Goal: Check status: Check status

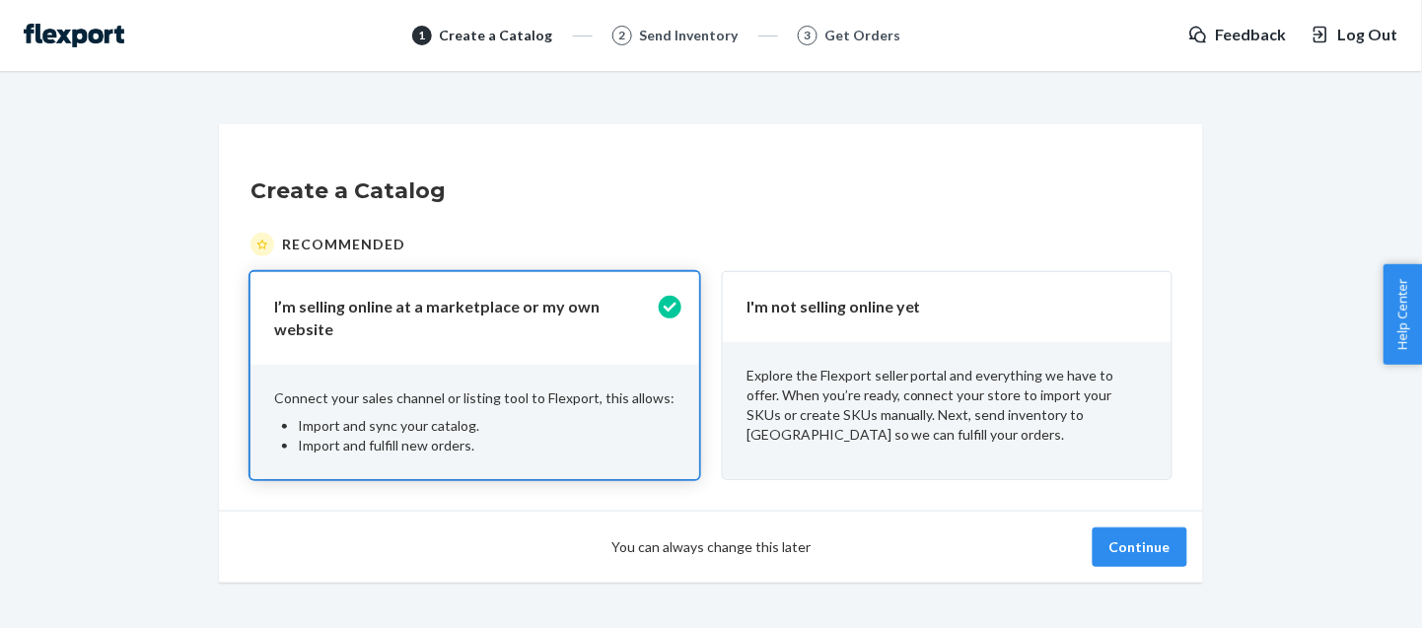
click at [909, 403] on p "Explore the Flexport seller portal and everything we have to offer. When you’re…" at bounding box center [946, 405] width 401 height 79
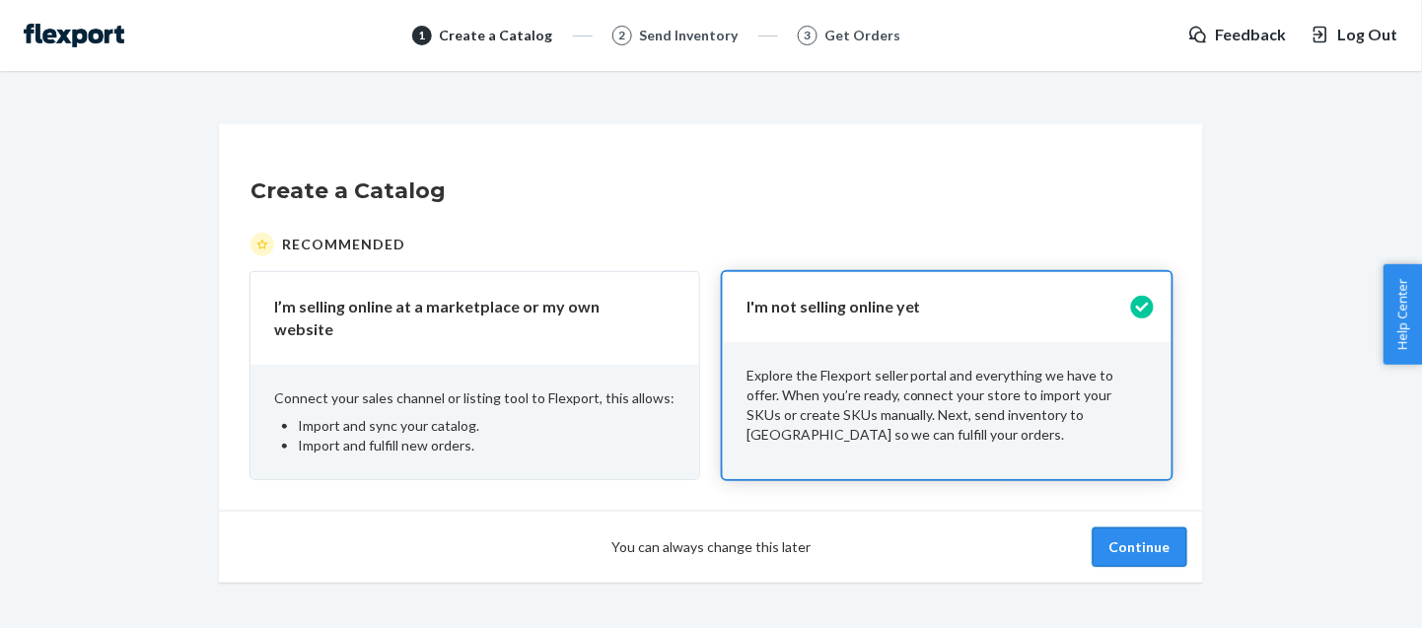
click at [1129, 539] on button "Continue" at bounding box center [1139, 546] width 95 height 39
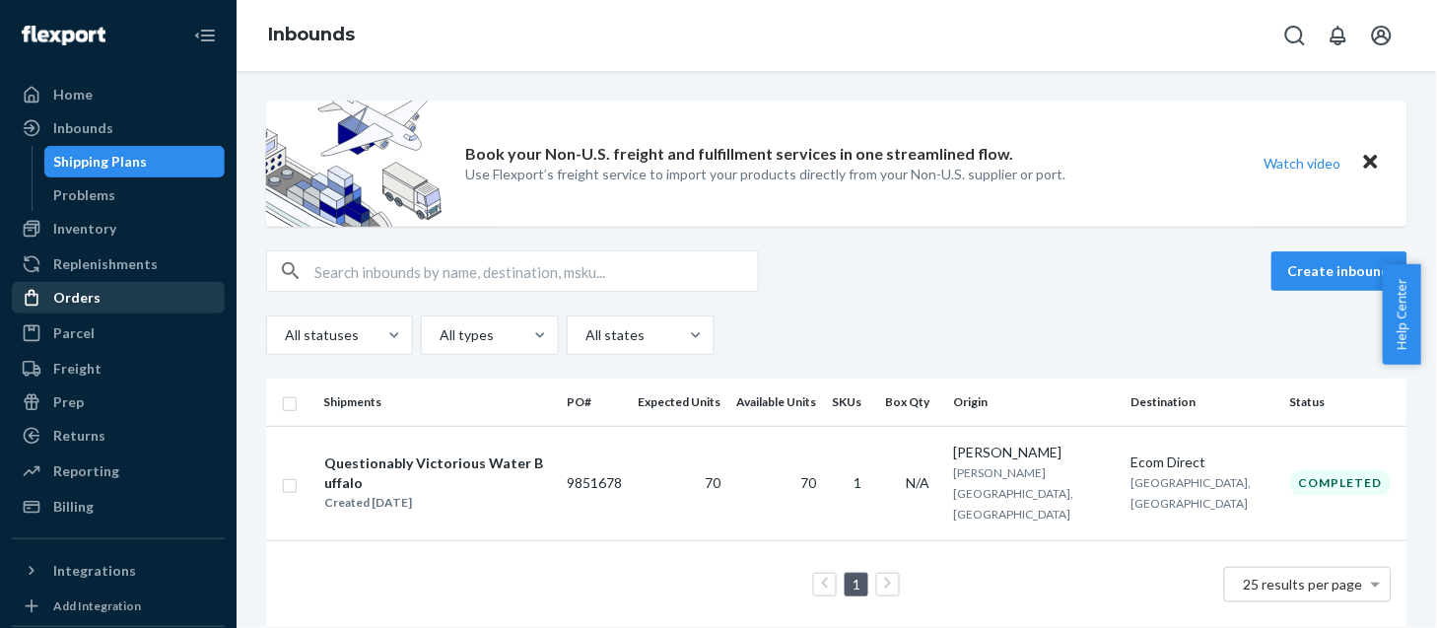
click at [94, 292] on div "Orders" at bounding box center [76, 298] width 47 height 20
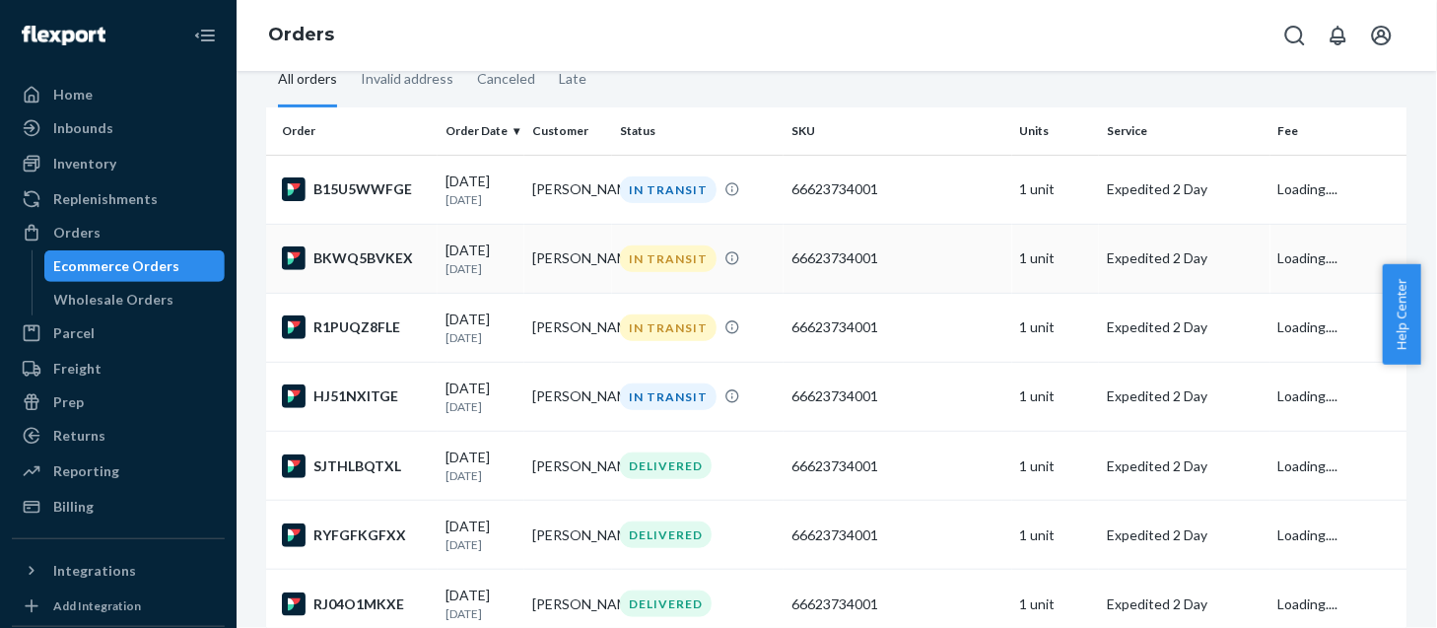
scroll to position [104, 0]
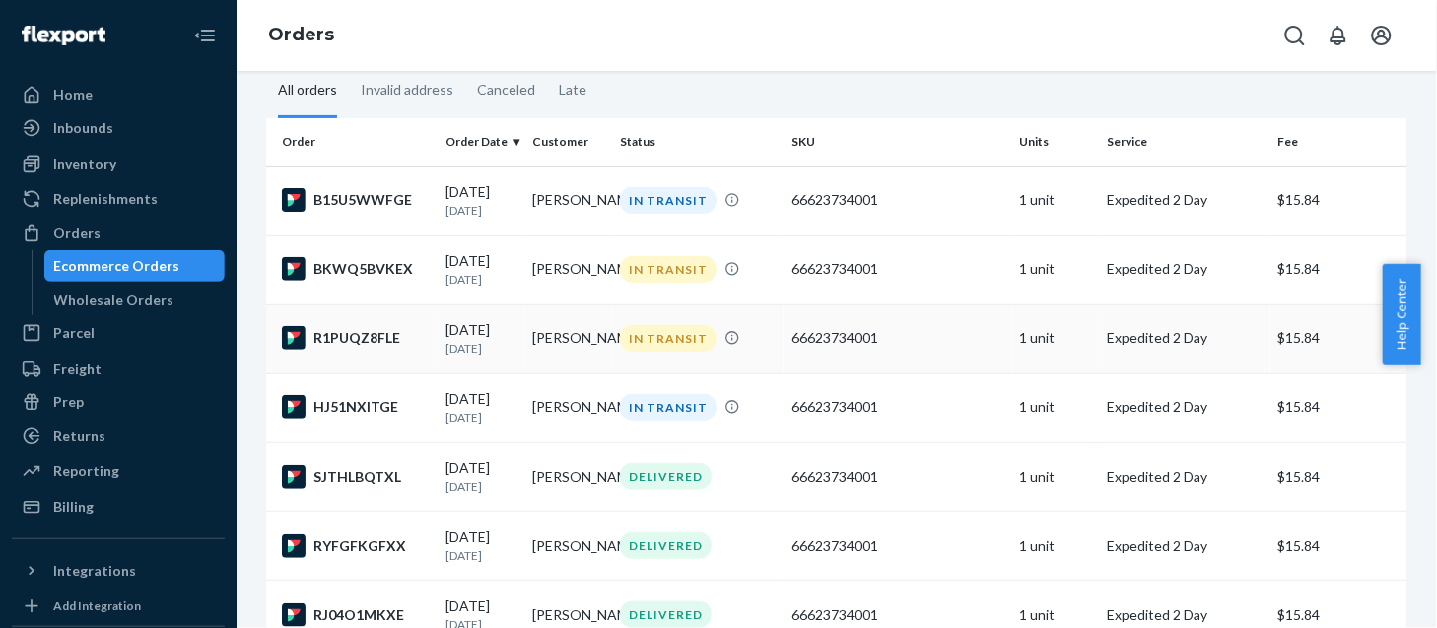
click at [661, 340] on div "IN TRANSIT" at bounding box center [668, 338] width 97 height 27
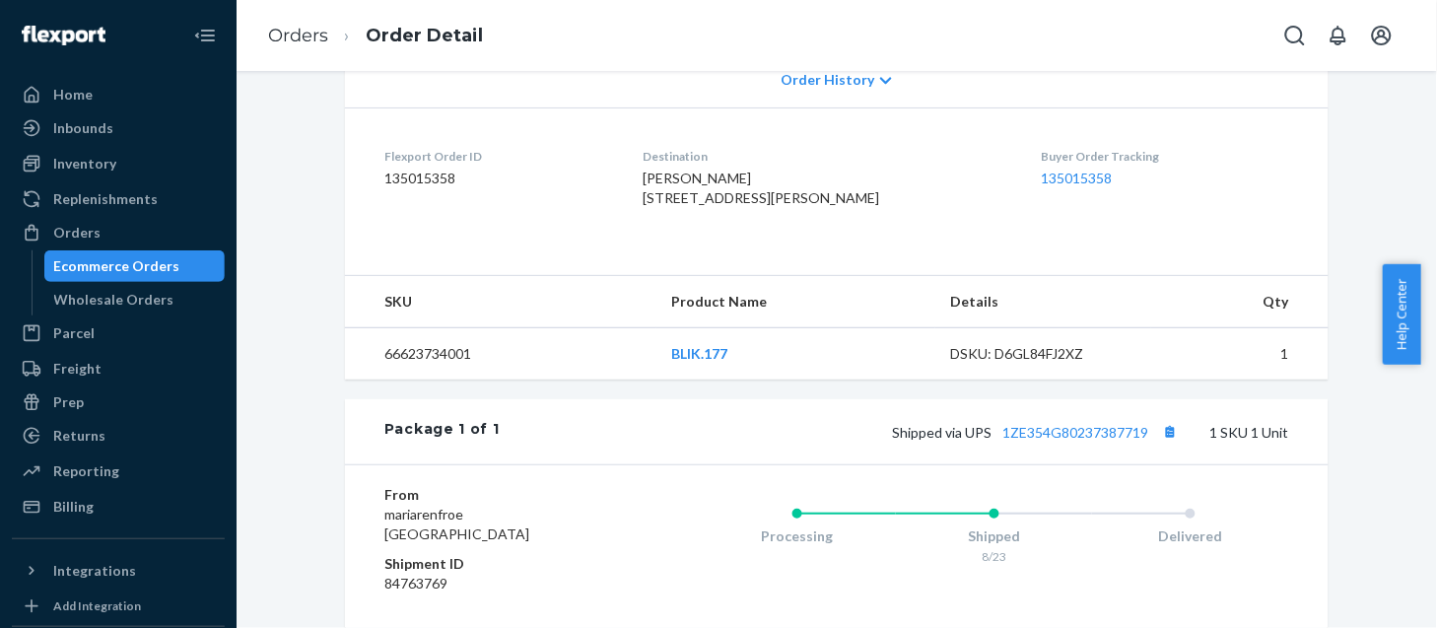
scroll to position [526, 0]
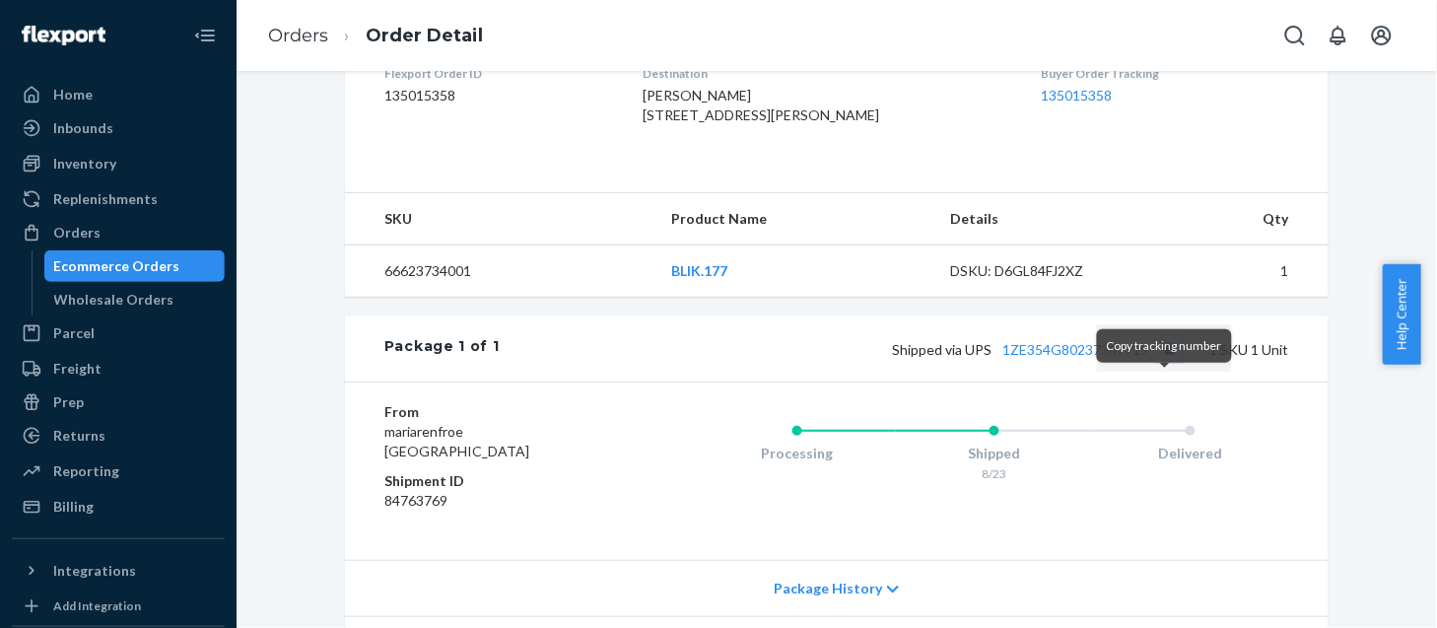
click at [1170, 362] on button "Copy tracking number" at bounding box center [1170, 349] width 26 height 26
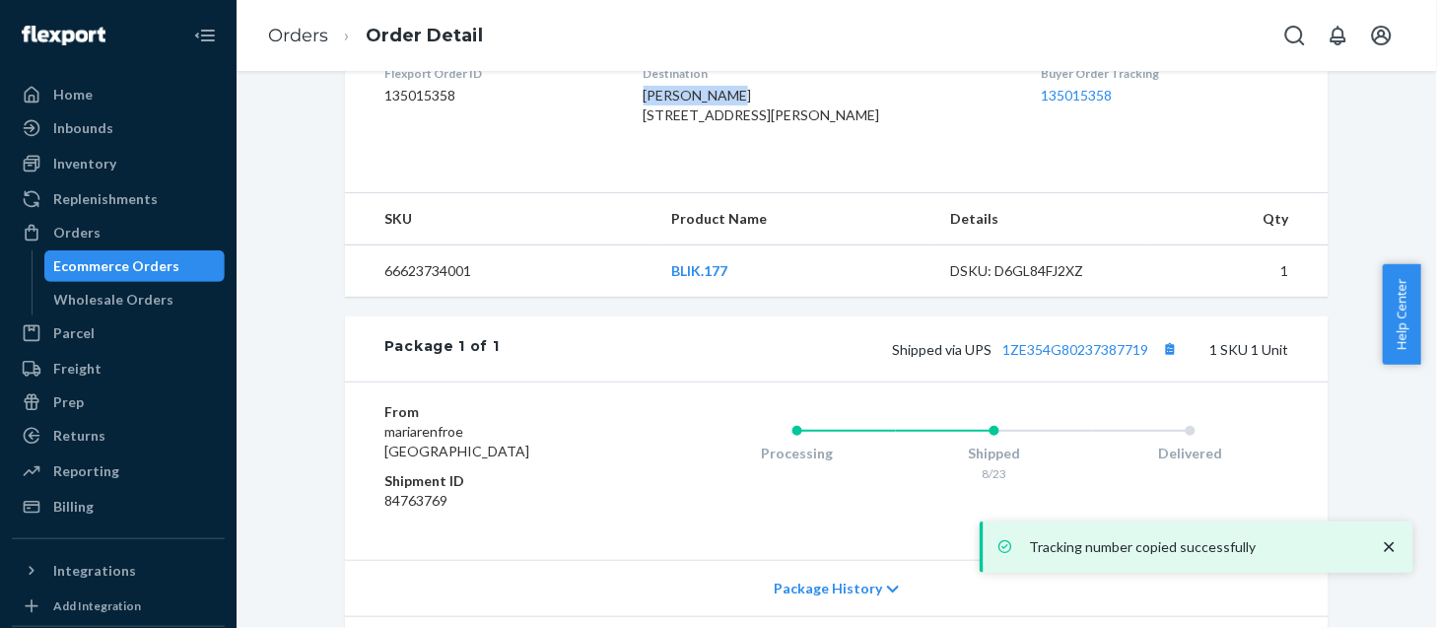
drag, startPoint x: 657, startPoint y: 94, endPoint x: 740, endPoint y: 99, distance: 83.9
click at [743, 99] on div "[PERSON_NAME] [STREET_ADDRESS][PERSON_NAME]" at bounding box center [827, 105] width 367 height 39
copy span "[PERSON_NAME]"
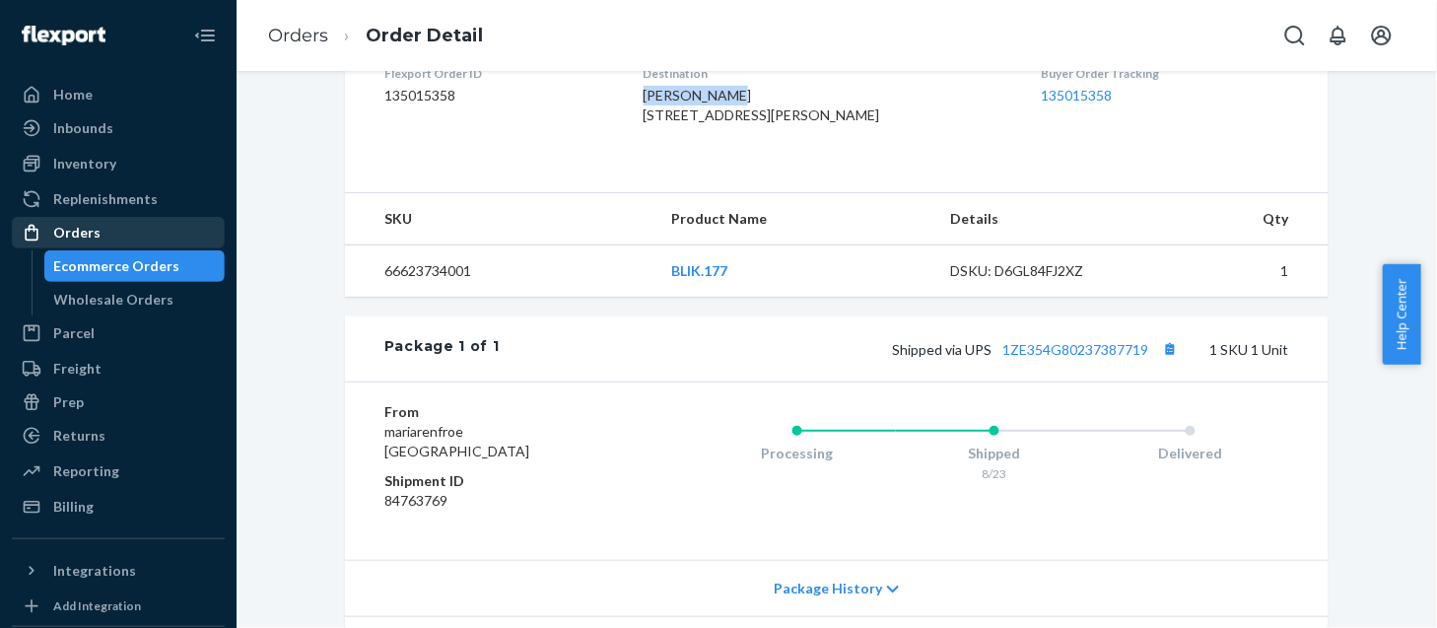
click at [78, 242] on div "Orders" at bounding box center [118, 233] width 209 height 28
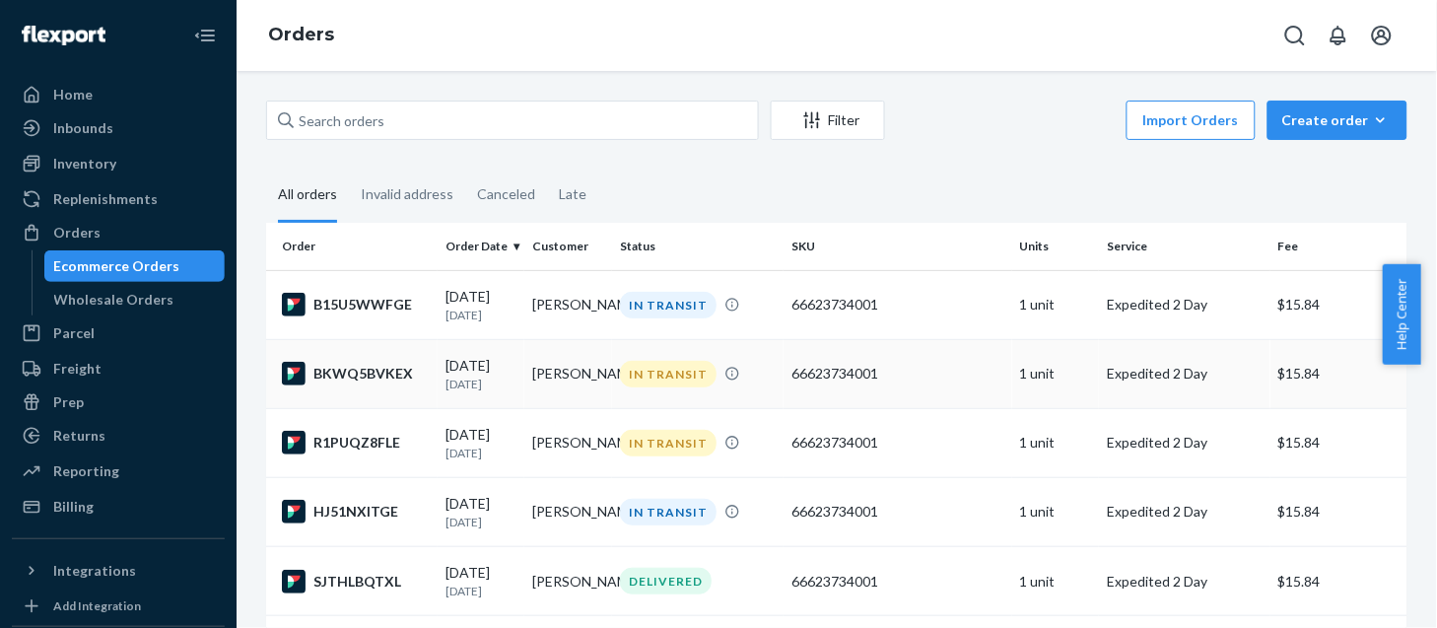
click at [693, 366] on div "IN TRANSIT" at bounding box center [668, 374] width 97 height 27
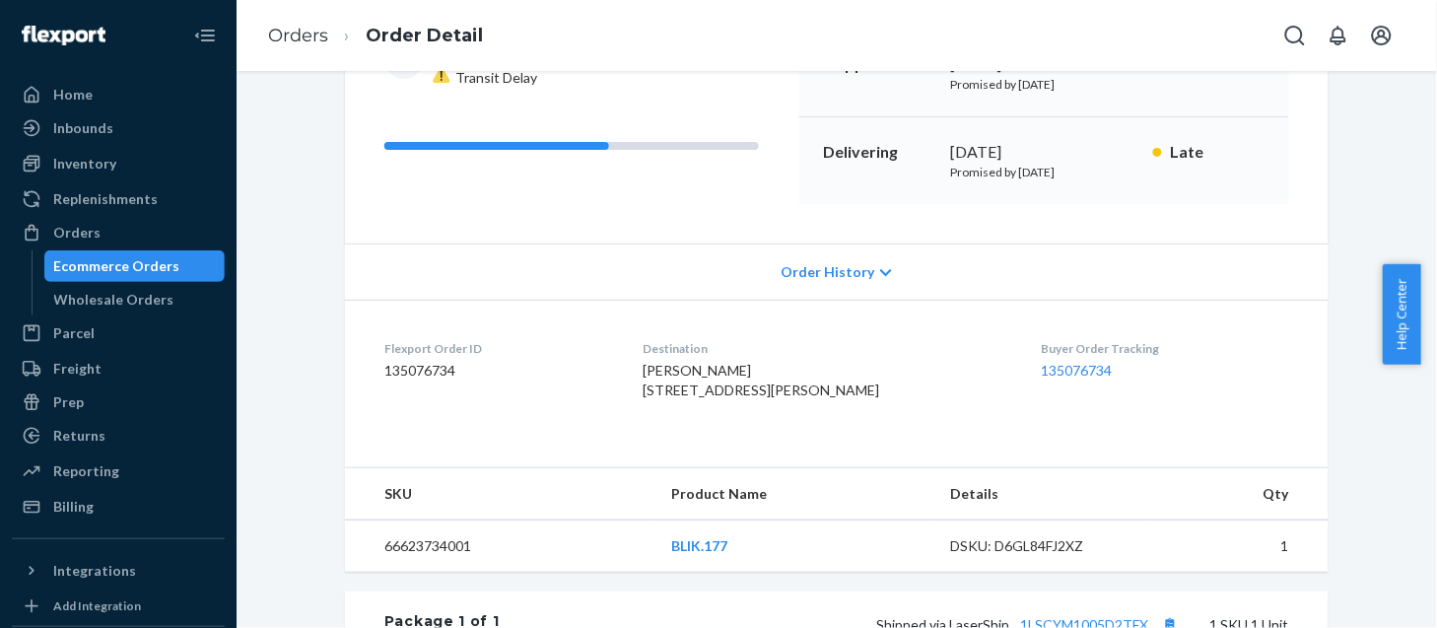
scroll to position [421, 0]
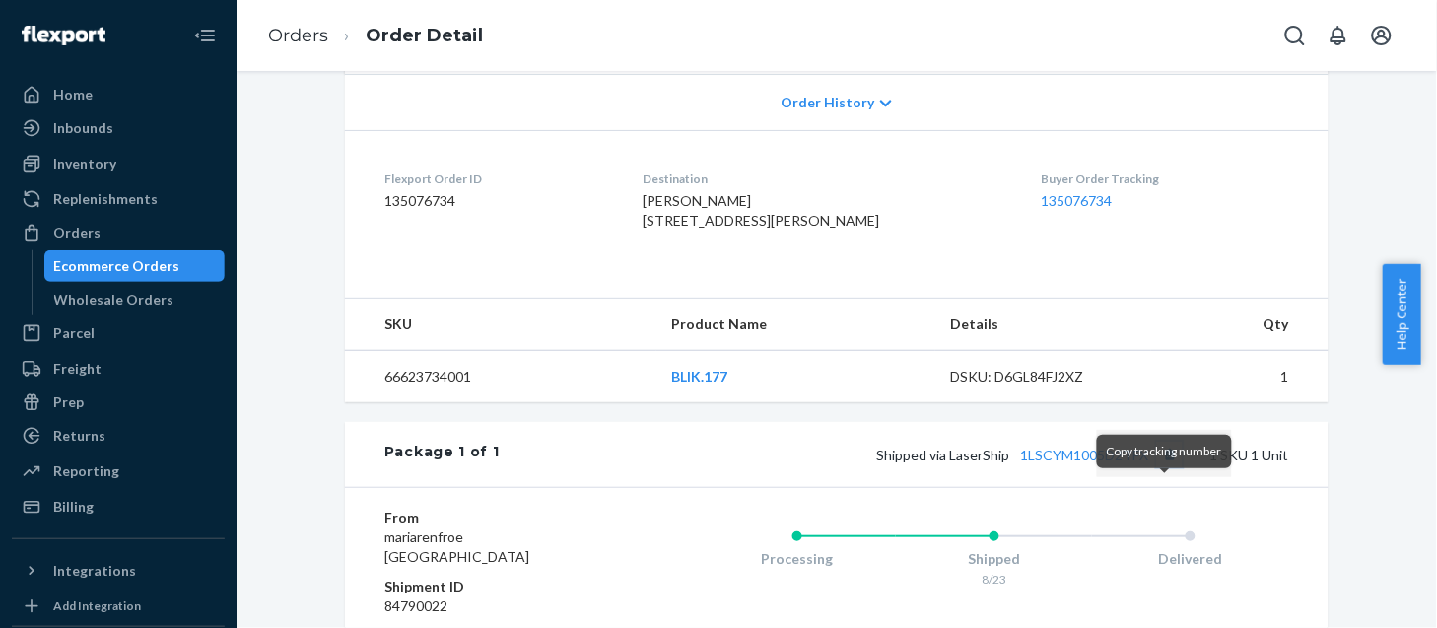
click at [1162, 467] on button "Copy tracking number" at bounding box center [1170, 455] width 26 height 26
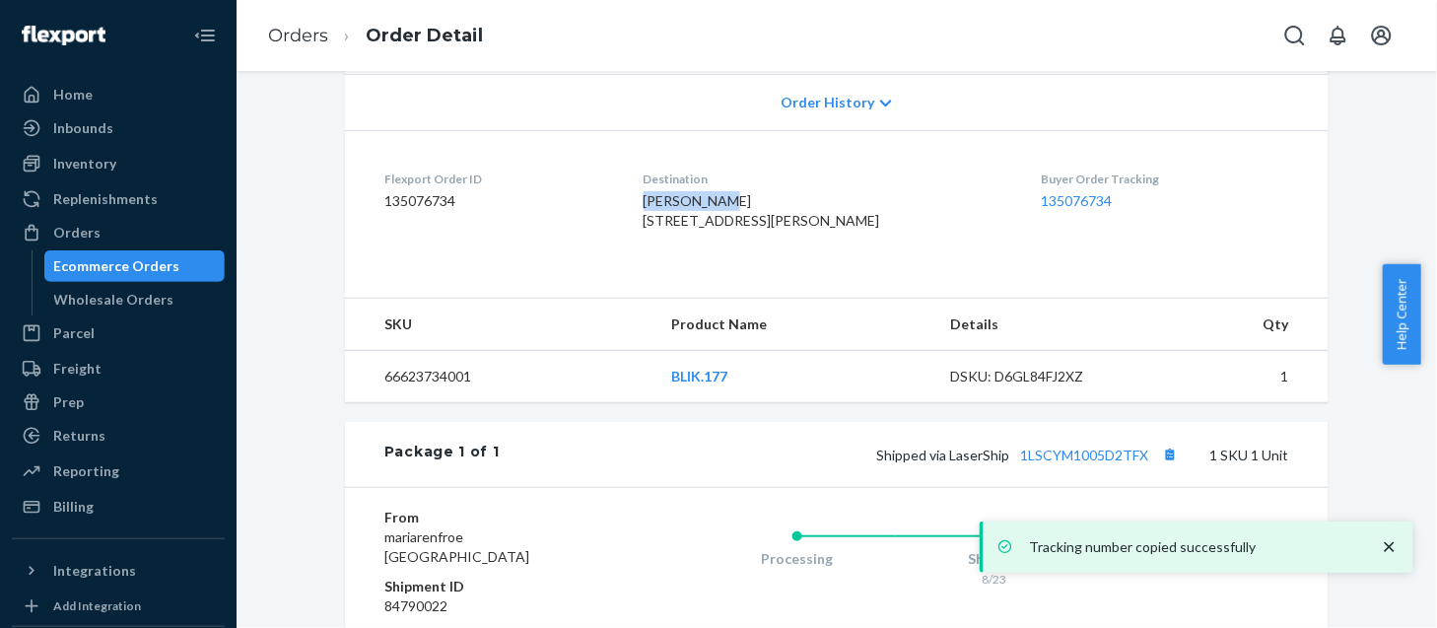
drag, startPoint x: 660, startPoint y: 199, endPoint x: 738, endPoint y: 202, distance: 77.9
click at [738, 202] on div "[PERSON_NAME] [STREET_ADDRESS][PERSON_NAME]" at bounding box center [827, 210] width 367 height 39
copy span "[PERSON_NAME]"
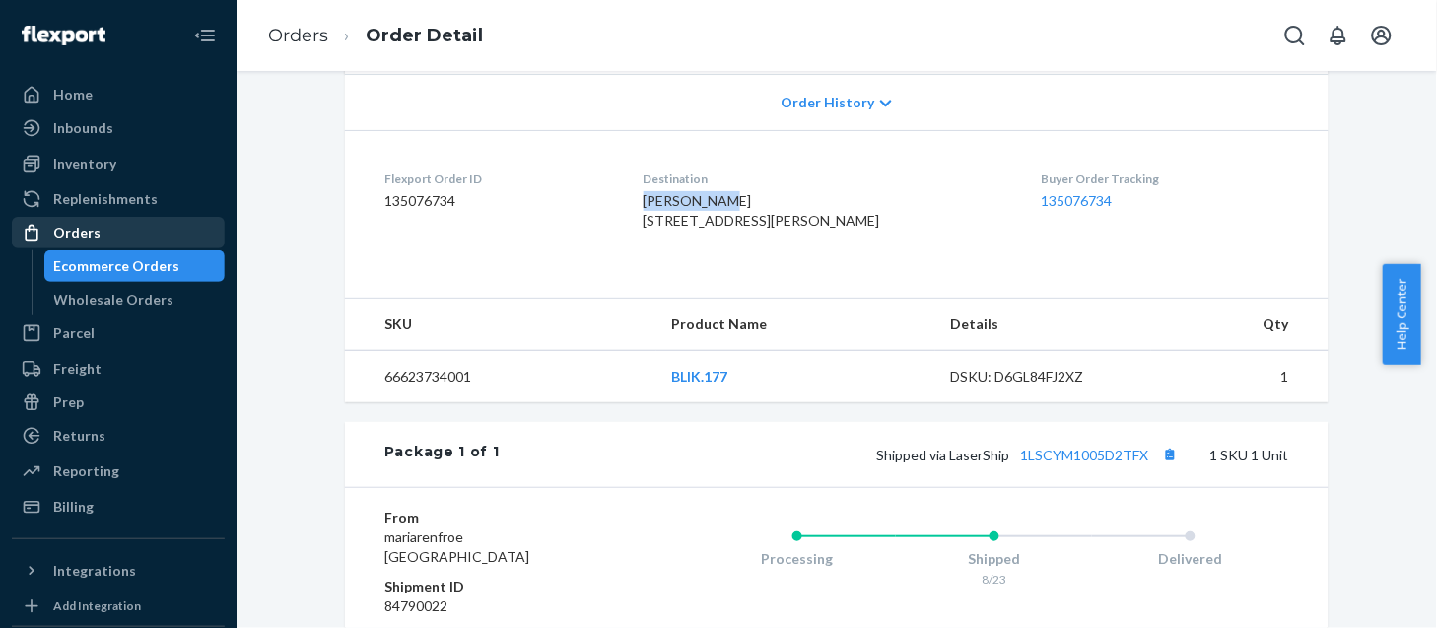
click at [80, 229] on div "Orders" at bounding box center [76, 233] width 47 height 20
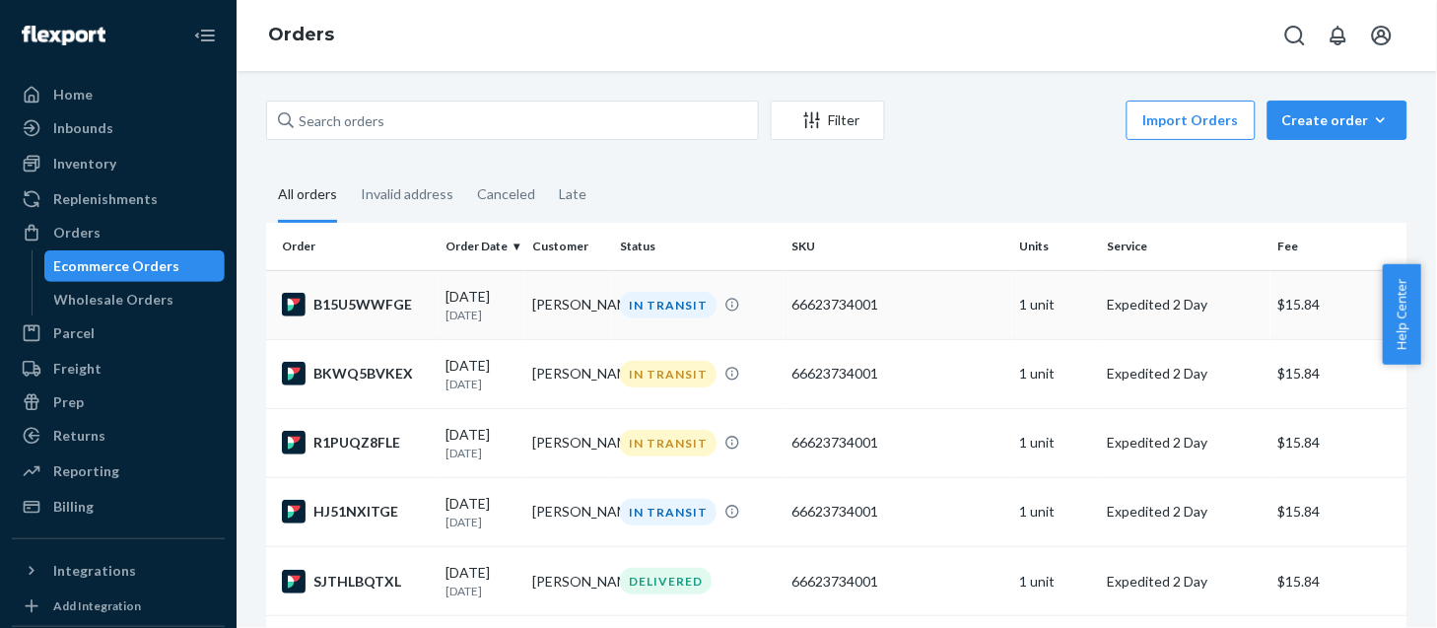
click at [664, 307] on div "IN TRANSIT" at bounding box center [668, 305] width 97 height 27
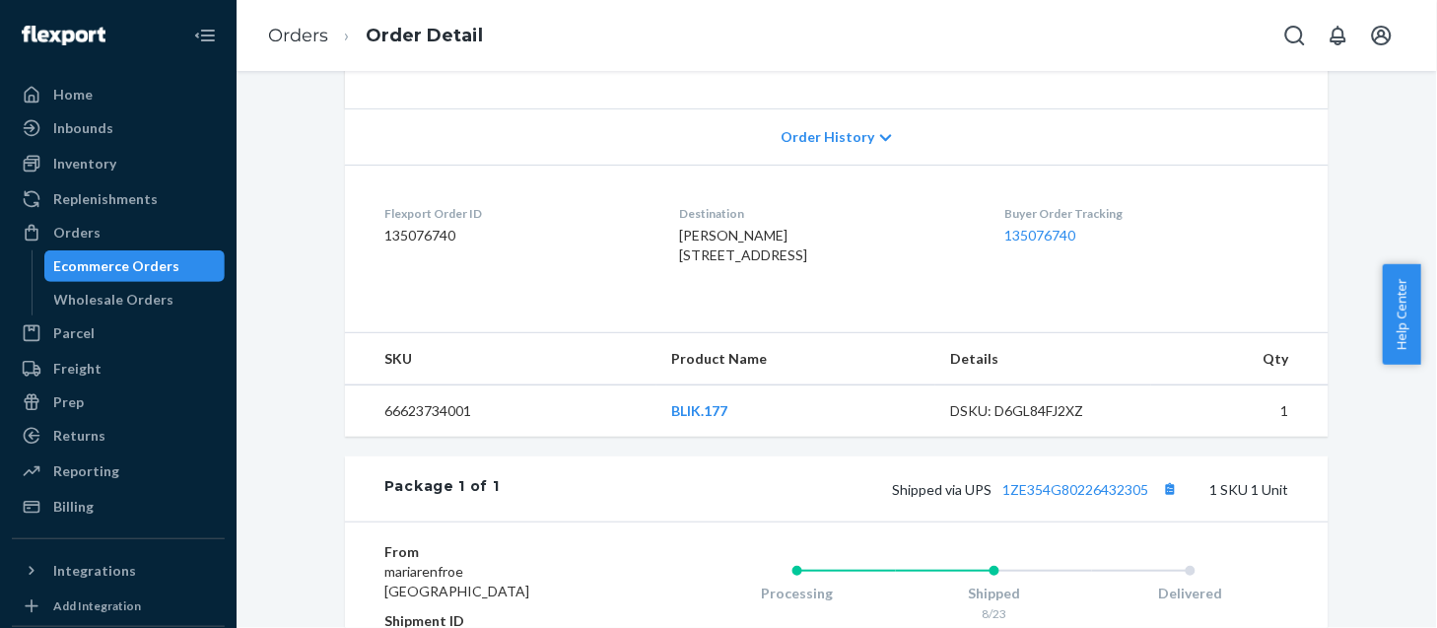
scroll to position [421, 0]
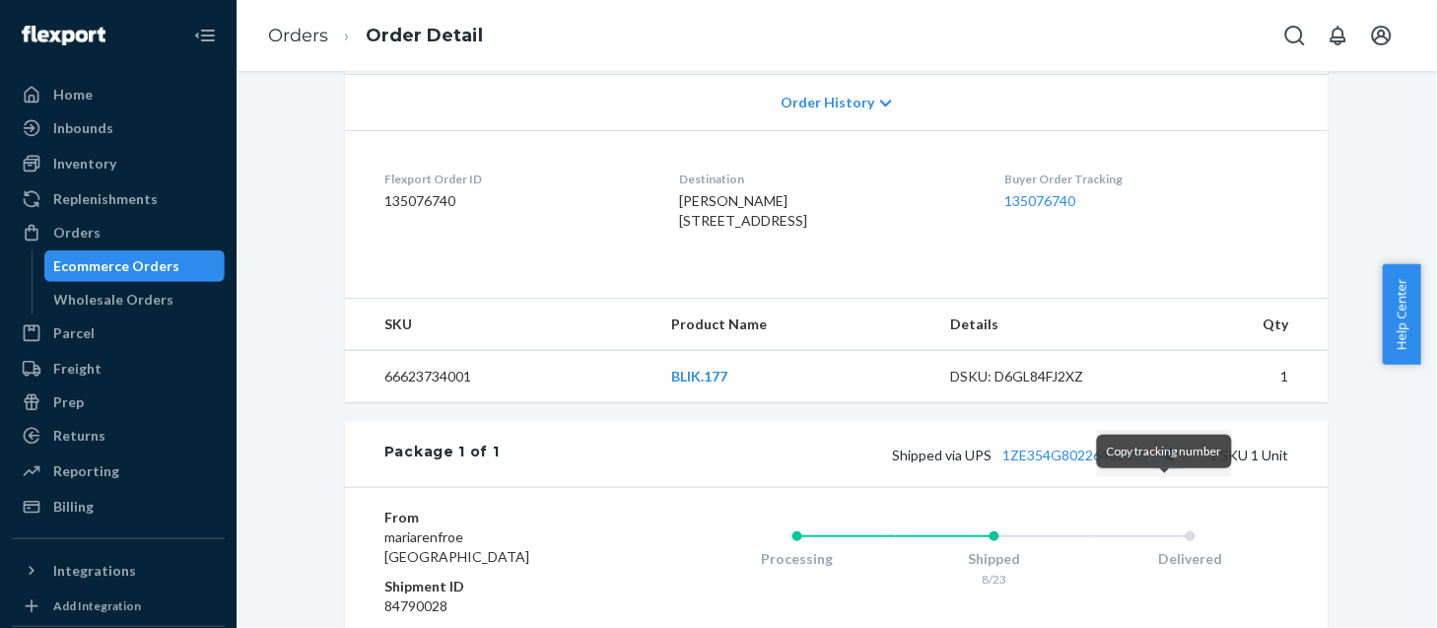
click at [1161, 467] on button "Copy tracking number" at bounding box center [1170, 455] width 26 height 26
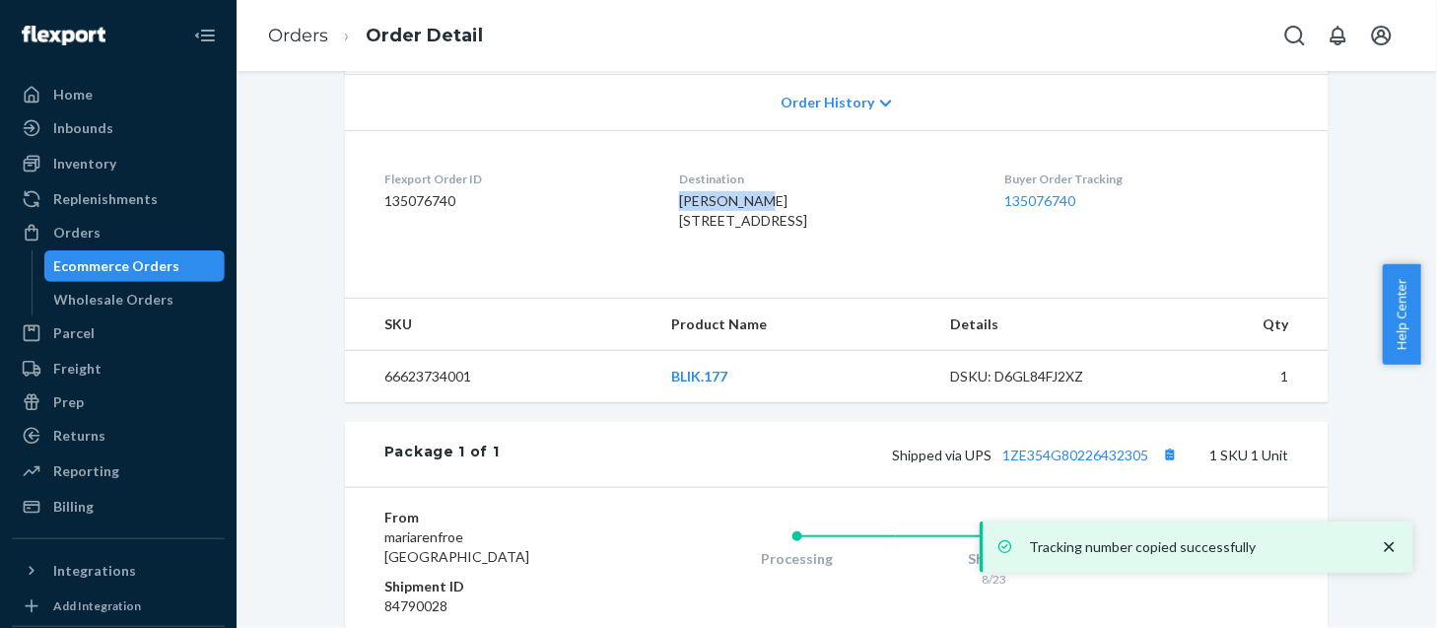
drag, startPoint x: 649, startPoint y: 194, endPoint x: 718, endPoint y: 201, distance: 69.4
click at [718, 201] on dl "Flexport Order ID 135076740 Destination [PERSON_NAME] [STREET_ADDRESS] Buyer Or…" at bounding box center [837, 204] width 984 height 148
copy span "[PERSON_NAME]"
